Goal: Task Accomplishment & Management: Manage account settings

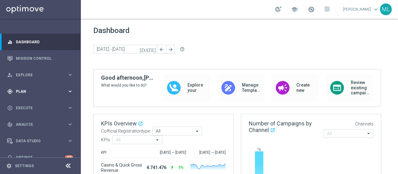
click at [25, 91] on span "Plan" at bounding box center [41, 92] width 51 height 4
click at [27, 133] on link "Streams" at bounding box center [40, 132] width 49 height 5
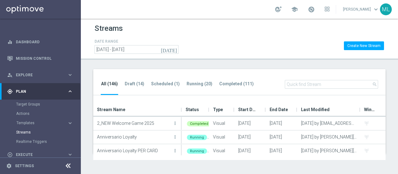
click at [314, 83] on input "text" at bounding box center [331, 84] width 93 height 9
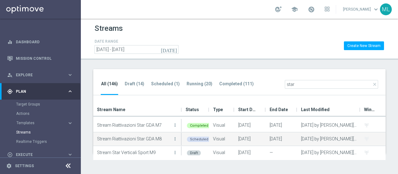
scroll to position [43, 0]
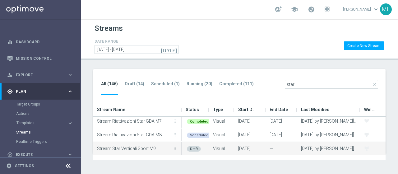
type input "star"
click at [175, 147] on icon "more_vert" at bounding box center [175, 148] width 5 height 5
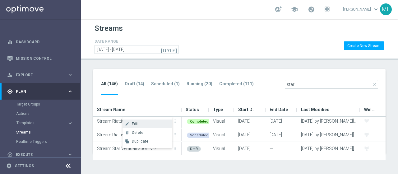
click at [134, 123] on span "Edit" at bounding box center [135, 124] width 7 height 4
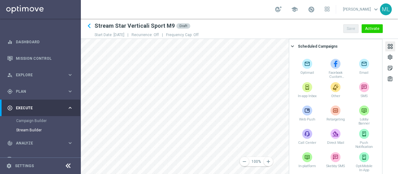
click at [390, 48] on div at bounding box center [390, 47] width 7 height 8
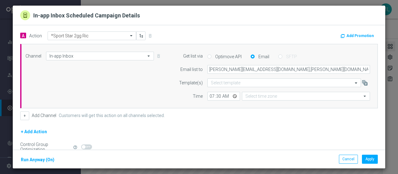
type input "Central European Time ([GEOGRAPHIC_DATA]) (UTC +02:00)"
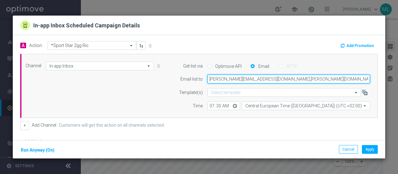
drag, startPoint x: 205, startPoint y: 79, endPoint x: 261, endPoint y: 80, distance: 56.7
click at [261, 80] on input "[PERSON_NAME][EMAIL_ADDRESS][DOMAIN_NAME],[PERSON_NAME][DOMAIN_NAME][EMAIL_ADDR…" at bounding box center [289, 79] width 163 height 9
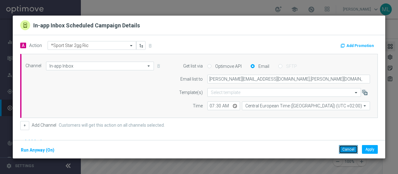
click at [347, 149] on button "Cancel" at bounding box center [348, 149] width 19 height 9
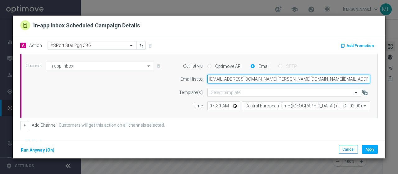
drag, startPoint x: 205, startPoint y: 79, endPoint x: 248, endPoint y: 79, distance: 43.3
click at [248, 79] on input "[EMAIL_ADDRESS][DOMAIN_NAME],[PERSON_NAME][DOMAIN_NAME][EMAIL_ADDRESS][PERSON_N…" at bounding box center [289, 79] width 163 height 9
paste input "[PERSON_NAME].[PERSON_NAME]@sisal"
type input "[PERSON_NAME][EMAIL_ADDRESS][DOMAIN_NAME],[PERSON_NAME][DOMAIN_NAME][EMAIL_ADDR…"
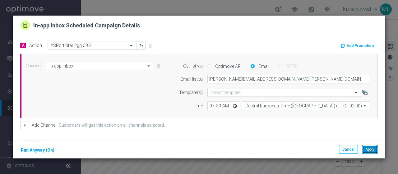
click at [370, 149] on button "Apply" at bounding box center [370, 149] width 16 height 9
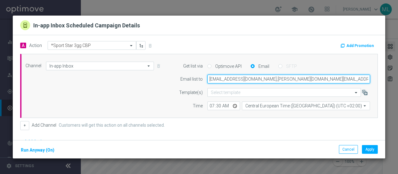
drag, startPoint x: 205, startPoint y: 78, endPoint x: 248, endPoint y: 79, distance: 43.0
click at [248, 79] on input "[EMAIL_ADDRESS][DOMAIN_NAME],[PERSON_NAME][DOMAIN_NAME][EMAIL_ADDRESS][PERSON_N…" at bounding box center [289, 79] width 163 height 9
paste input "[PERSON_NAME].[PERSON_NAME]@sisal"
type input "[PERSON_NAME][EMAIL_ADDRESS][DOMAIN_NAME],[PERSON_NAME][DOMAIN_NAME][EMAIL_ADDR…"
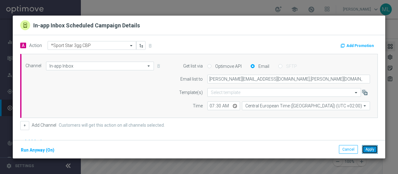
click at [369, 149] on button "Apply" at bounding box center [370, 149] width 16 height 9
click at [347, 151] on button "Cancel" at bounding box center [348, 149] width 19 height 9
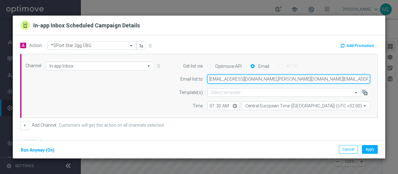
drag, startPoint x: 205, startPoint y: 79, endPoint x: 248, endPoint y: 79, distance: 43.0
click at [248, 79] on input "[EMAIL_ADDRESS][DOMAIN_NAME],[PERSON_NAME][DOMAIN_NAME][EMAIL_ADDRESS][PERSON_N…" at bounding box center [289, 79] width 163 height 9
paste input "[PERSON_NAME].[PERSON_NAME]@sisal"
type input "[PERSON_NAME][EMAIL_ADDRESS][DOMAIN_NAME],[PERSON_NAME][DOMAIN_NAME][EMAIL_ADDR…"
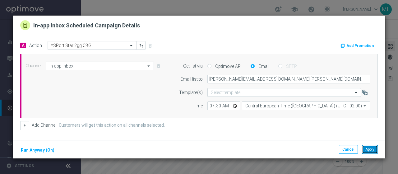
click at [372, 149] on button "Apply" at bounding box center [370, 149] width 16 height 9
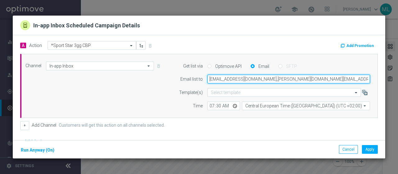
drag, startPoint x: 204, startPoint y: 80, endPoint x: 248, endPoint y: 79, distance: 43.9
click at [248, 79] on input "[EMAIL_ADDRESS][DOMAIN_NAME],[PERSON_NAME][DOMAIN_NAME][EMAIL_ADDRESS][PERSON_N…" at bounding box center [289, 79] width 163 height 9
paste input "[PERSON_NAME].[PERSON_NAME]@sisal"
type input "[PERSON_NAME][EMAIL_ADDRESS][DOMAIN_NAME],[PERSON_NAME][DOMAIN_NAME][EMAIL_ADDR…"
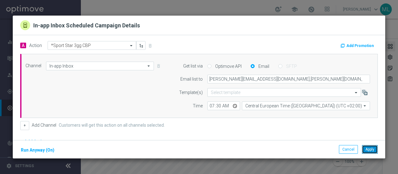
click at [373, 148] on button "Apply" at bounding box center [370, 149] width 16 height 9
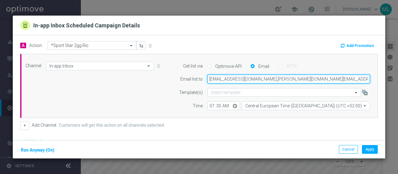
drag, startPoint x: 204, startPoint y: 79, endPoint x: 249, endPoint y: 79, distance: 44.8
click at [249, 79] on input "[EMAIL_ADDRESS][DOMAIN_NAME],[PERSON_NAME][DOMAIN_NAME][EMAIL_ADDRESS][PERSON_N…" at bounding box center [289, 79] width 163 height 9
paste input "[PERSON_NAME].[PERSON_NAME]@sisal"
type input "[PERSON_NAME][EMAIL_ADDRESS][DOMAIN_NAME],[PERSON_NAME][DOMAIN_NAME][EMAIL_ADDR…"
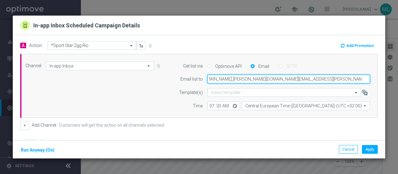
drag, startPoint x: 204, startPoint y: 80, endPoint x: 398, endPoint y: 85, distance: 194.0
click at [398, 85] on modal-container "In-app Inbox Scheduled Campaign Details A Action Select action *Sport Star 2gg …" at bounding box center [199, 87] width 398 height 174
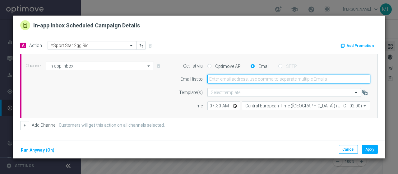
scroll to position [0, 0]
click at [242, 80] on input "email" at bounding box center [289, 79] width 163 height 9
click at [229, 80] on input "email" at bounding box center [289, 79] width 163 height 9
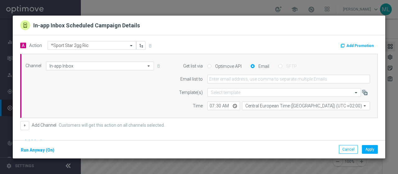
click at [207, 43] on div "Add Promotion" at bounding box center [291, 45] width 184 height 8
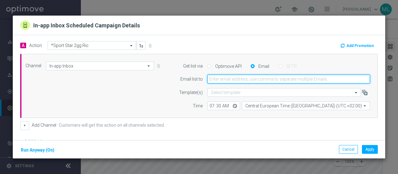
click at [213, 79] on input "email" at bounding box center [289, 79] width 163 height 9
paste input "[PERSON_NAME][EMAIL_ADDRESS][DOMAIN_NAME],[PERSON_NAME][DOMAIN_NAME][EMAIL_ADDR…"
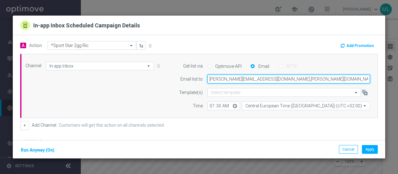
scroll to position [0, 72]
type input "[PERSON_NAME][EMAIL_ADDRESS][DOMAIN_NAME],[PERSON_NAME][DOMAIN_NAME][EMAIL_ADDR…"
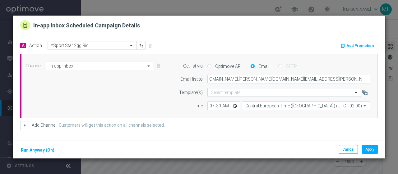
click at [318, 131] on form "A Action Select action *Sport Star 2gg Ric delete_forever Add Promotion Channel…" at bounding box center [199, 114] width 358 height 146
click at [370, 150] on button "Apply" at bounding box center [370, 149] width 16 height 9
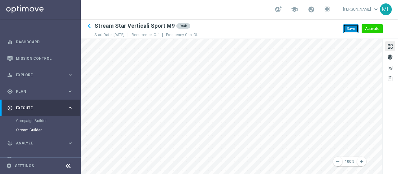
click at [347, 28] on button "Save" at bounding box center [351, 28] width 15 height 9
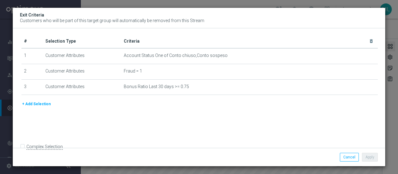
click at [40, 104] on button "+ Add Selection" at bounding box center [36, 104] width 30 height 7
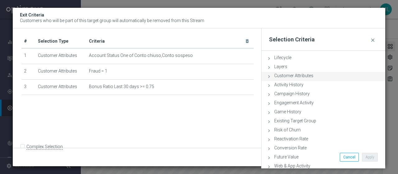
click at [269, 76] on icon at bounding box center [269, 77] width 6 height 6
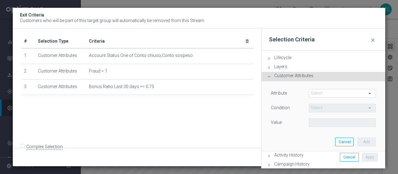
click at [321, 93] on span at bounding box center [342, 93] width 67 height 8
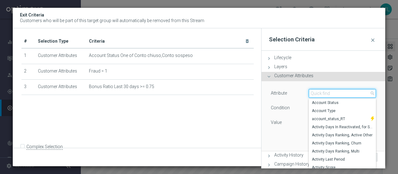
click at [320, 93] on input "search" at bounding box center [342, 93] width 67 height 9
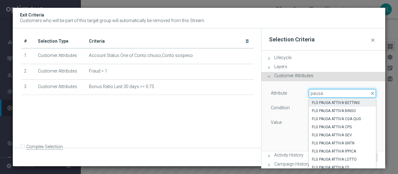
type input "pausa"
click at [330, 102] on span "FLG PAUSA ATTIVA BETTING" at bounding box center [342, 102] width 61 height 5
type input "FLG PAUSA ATTIVA BETTING"
type input "Equals"
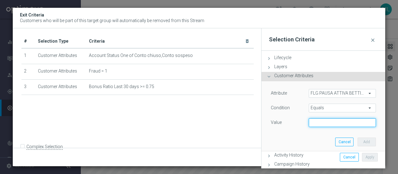
click at [322, 121] on input "text" at bounding box center [342, 122] width 67 height 9
type input "Y"
click at [362, 141] on button "Add" at bounding box center [367, 142] width 18 height 9
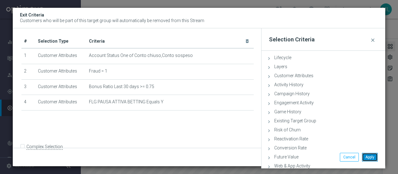
click at [372, 156] on button "Apply" at bounding box center [370, 157] width 16 height 9
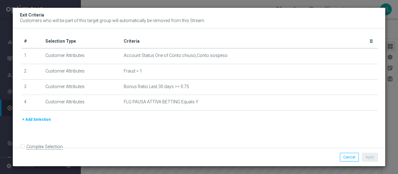
click at [349, 162] on form "Complex Selection Invalid Expression" at bounding box center [199, 155] width 357 height 27
click at [348, 158] on button "Cancel" at bounding box center [349, 157] width 19 height 9
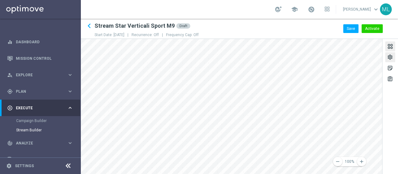
click at [391, 58] on div "settings" at bounding box center [391, 58] width 6 height 8
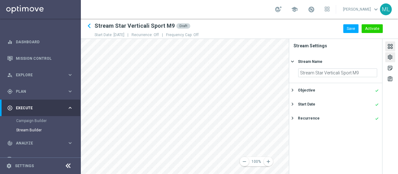
click at [390, 47] on div at bounding box center [390, 47] width 7 height 8
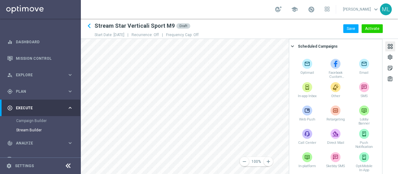
click at [118, 35] on p "Start Date: [DATE] |" at bounding box center [113, 34] width 37 height 5
click at [389, 46] on div at bounding box center [390, 47] width 7 height 8
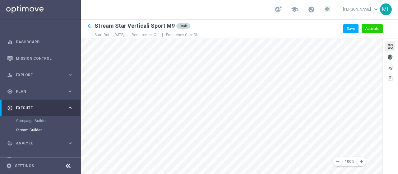
click at [112, 35] on p "Start Date: [DATE] |" at bounding box center [113, 34] width 37 height 5
click at [390, 59] on div "settings" at bounding box center [391, 58] width 6 height 8
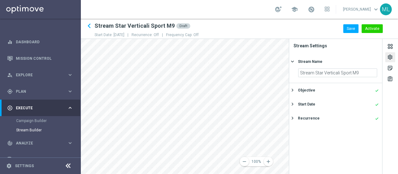
click at [303, 100] on div "Start Date done keyboard_arrow_right" at bounding box center [335, 104] width 93 height 14
click at [373, 100] on icon "[DATE]" at bounding box center [368, 99] width 18 height 7
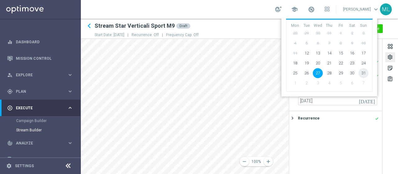
click at [364, 73] on span "31" at bounding box center [364, 73] width 10 height 10
type input "[DATE]"
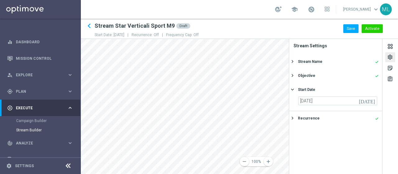
click at [390, 58] on div "settings" at bounding box center [391, 58] width 6 height 8
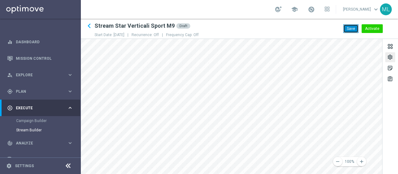
click at [354, 30] on button "Save" at bounding box center [351, 28] width 15 height 9
click at [389, 56] on div "settings" at bounding box center [391, 58] width 6 height 8
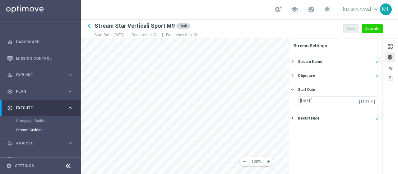
click at [373, 103] on icon "[DATE]" at bounding box center [368, 99] width 18 height 7
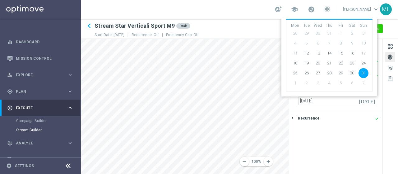
click at [341, 83] on span "5" at bounding box center [341, 83] width 10 height 10
click at [330, 82] on span "4" at bounding box center [330, 83] width 10 height 10
click at [341, 82] on span "5" at bounding box center [341, 83] width 10 height 10
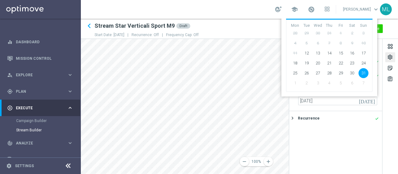
click at [341, 82] on span "5" at bounding box center [341, 83] width 10 height 10
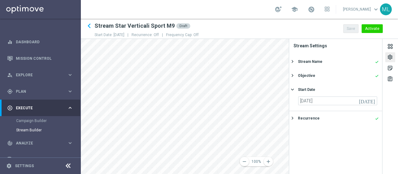
click at [392, 57] on div "settings" at bounding box center [391, 58] width 6 height 8
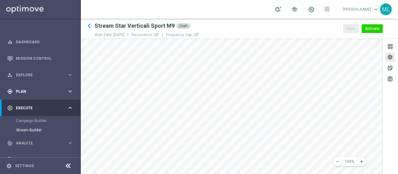
click at [21, 90] on span "Plan" at bounding box center [41, 92] width 51 height 4
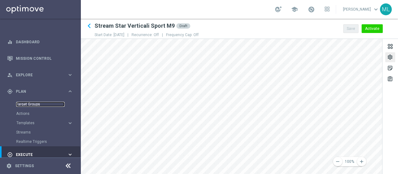
click at [29, 104] on link "Target Groups" at bounding box center [40, 104] width 49 height 5
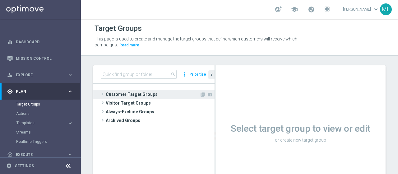
click at [104, 95] on span at bounding box center [103, 93] width 6 height 7
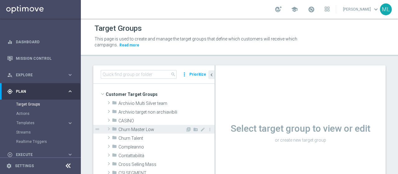
scroll to position [93, 0]
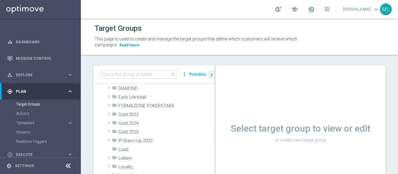
click at [167, 30] on div "Target Groups" at bounding box center [240, 28] width 290 height 12
